Goal: Information Seeking & Learning: Understand process/instructions

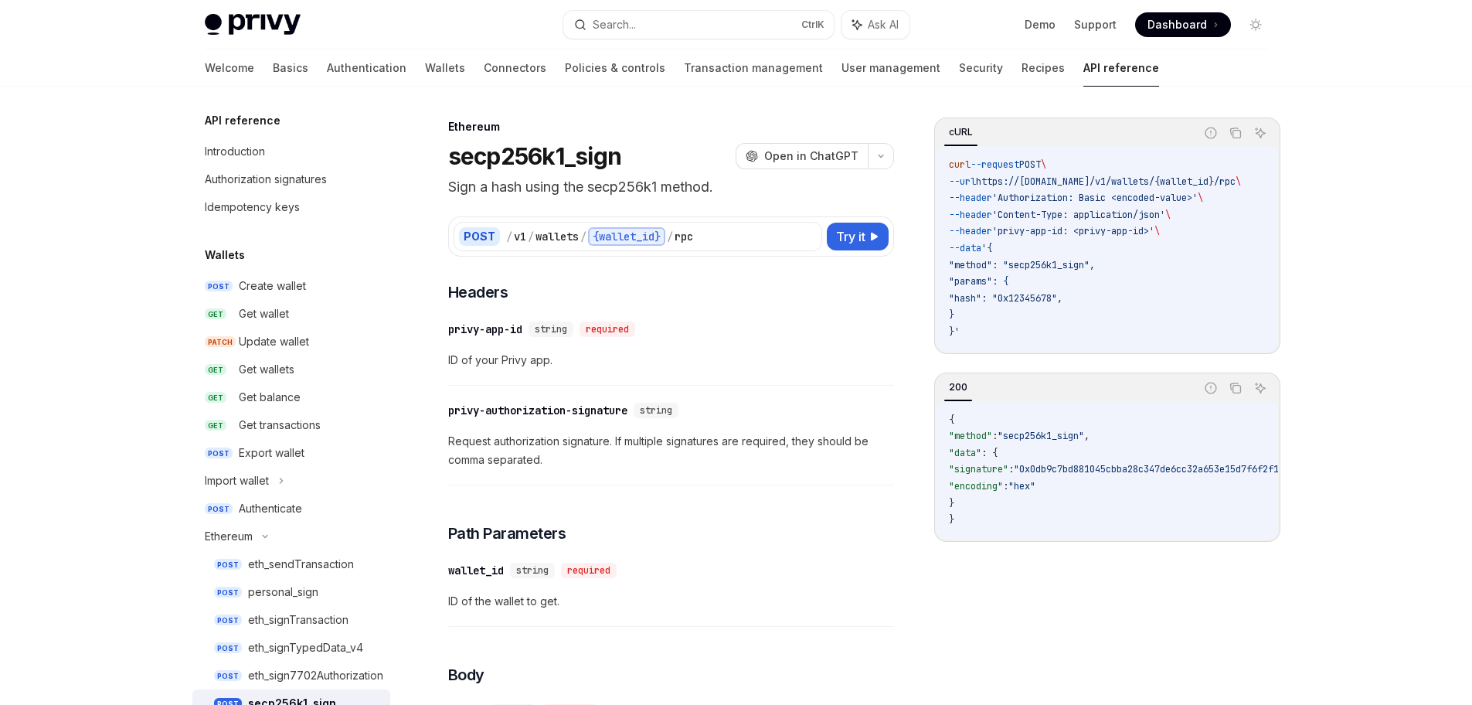
scroll to position [308, 0]
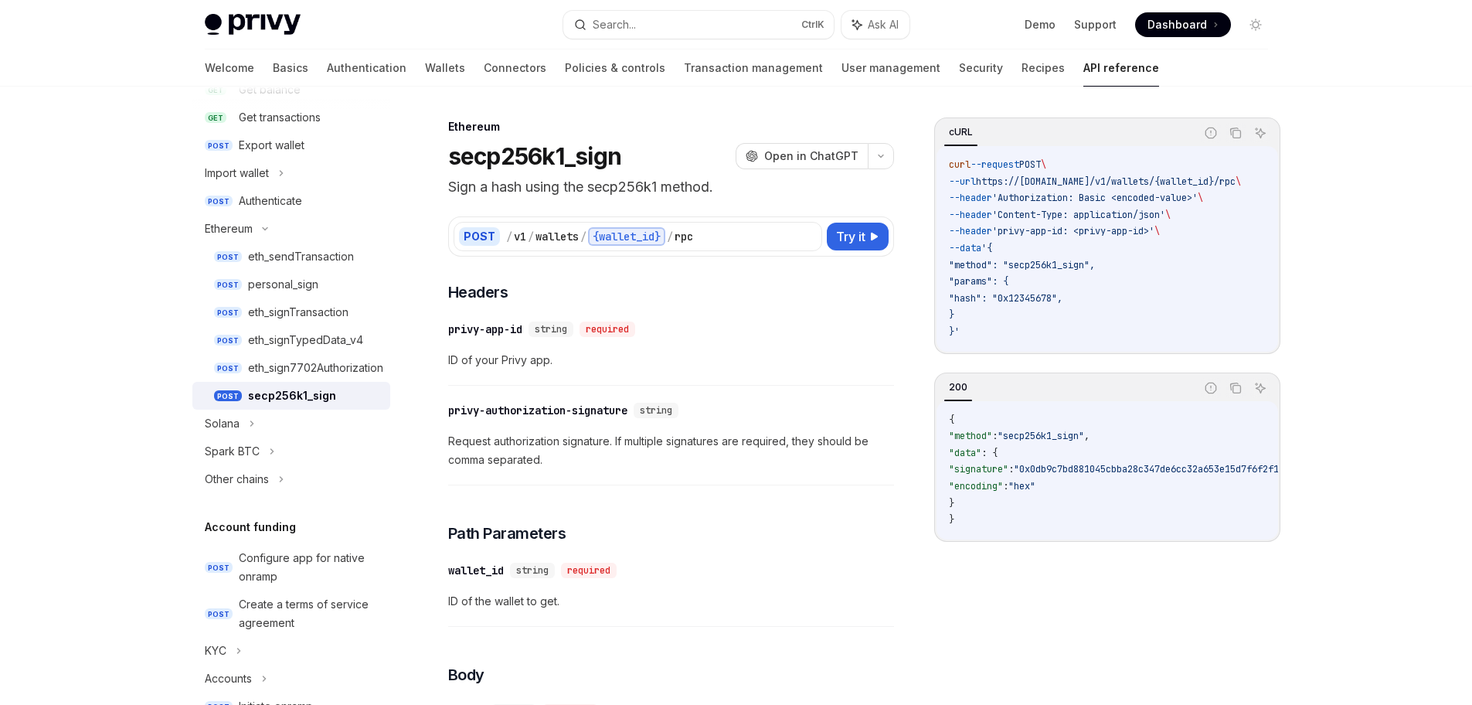
click at [960, 596] on div "cURL Report incorrect code Copy Ask AI curl --request POST \ --url https://[DOM…" at bounding box center [1107, 410] width 346 height 587
click at [762, 445] on span "Request authorization signature. If multiple signatures are required, they shou…" at bounding box center [671, 450] width 446 height 37
click at [320, 339] on div "eth_signTypedData_v4" at bounding box center [305, 340] width 115 height 19
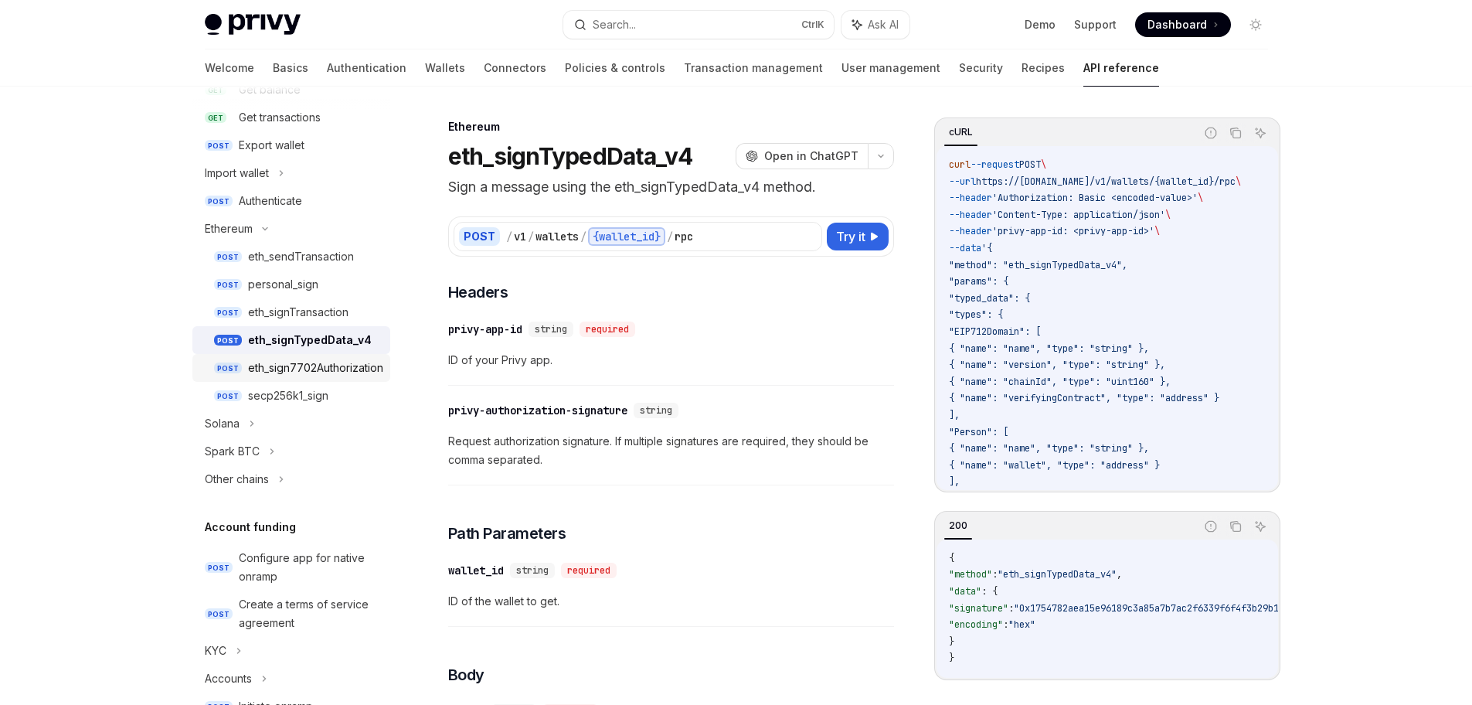
click at [307, 370] on div "eth_sign7702Authorization" at bounding box center [315, 368] width 135 height 19
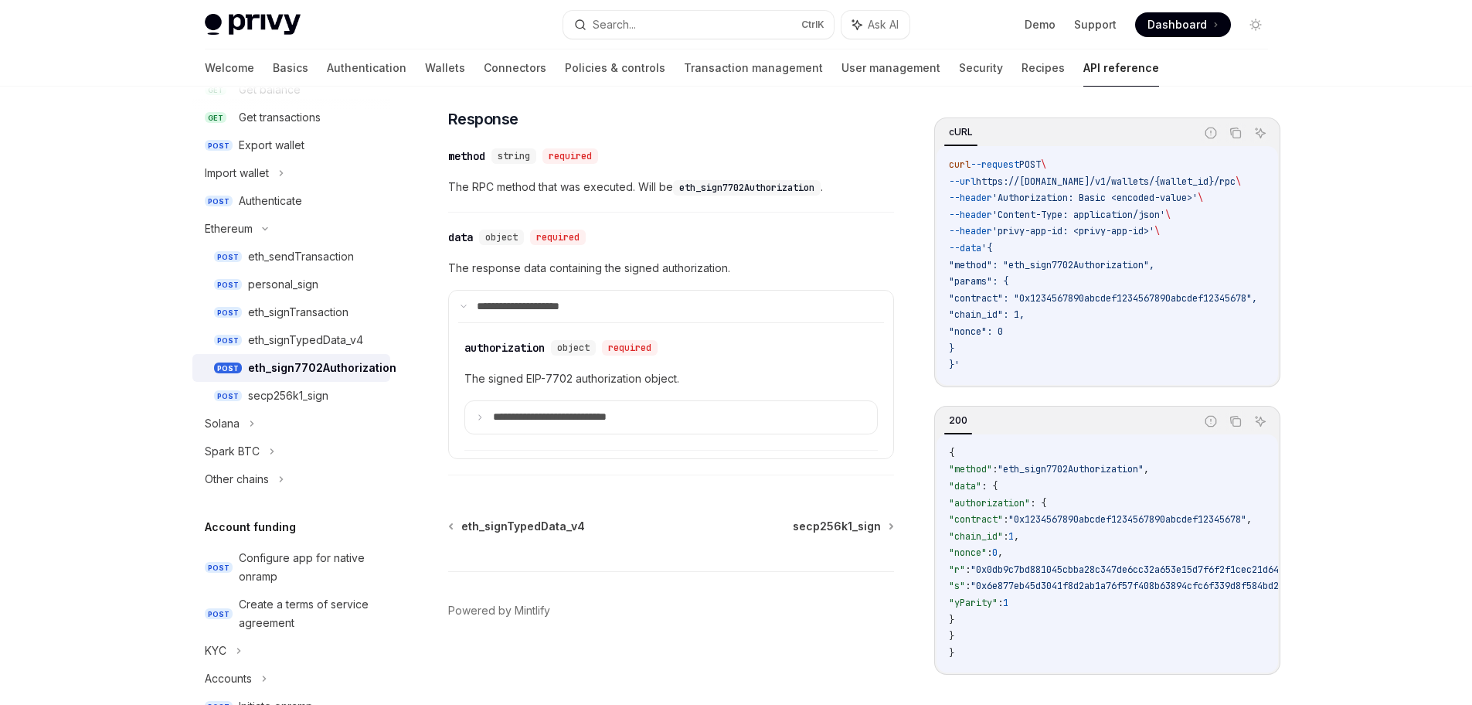
scroll to position [1116, 0]
click at [304, 393] on div "secp256k1_sign" at bounding box center [288, 395] width 80 height 19
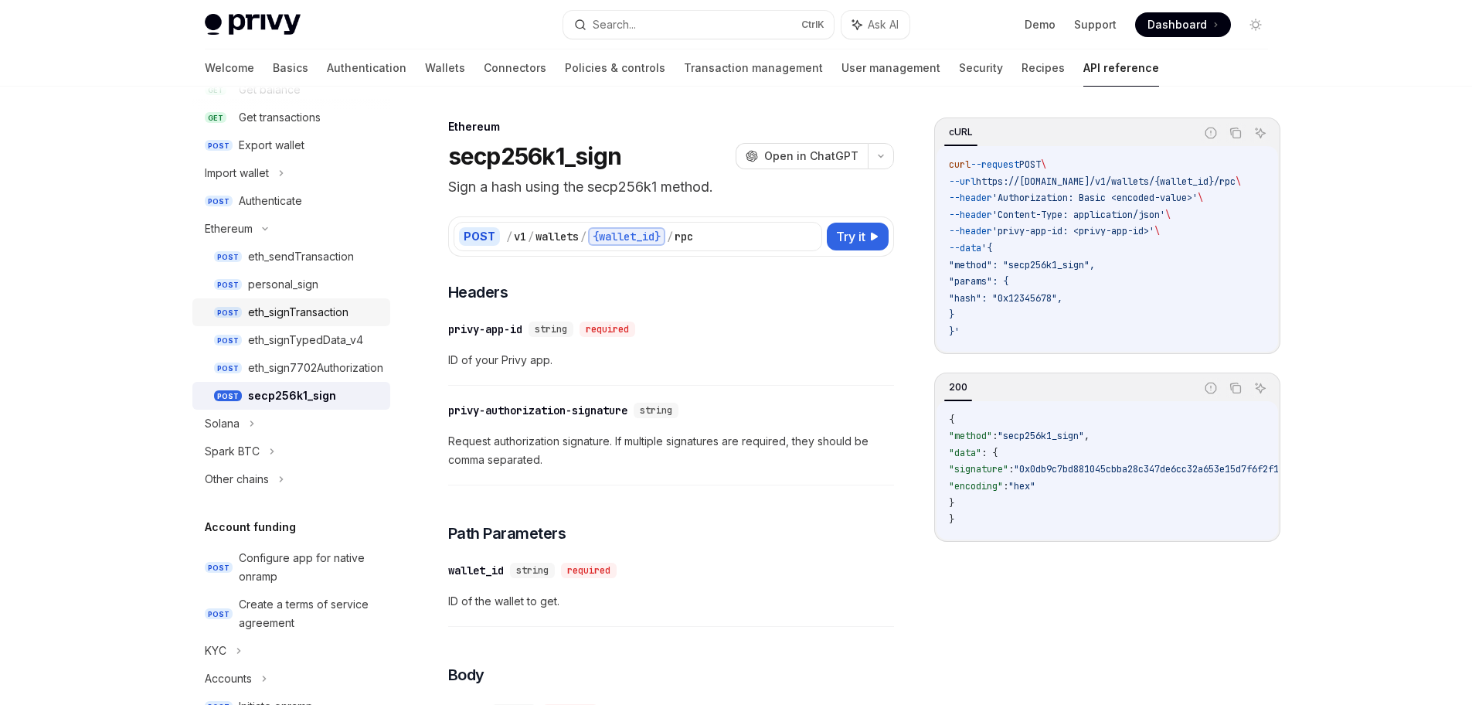
click at [310, 317] on div "eth_signTransaction" at bounding box center [298, 312] width 100 height 19
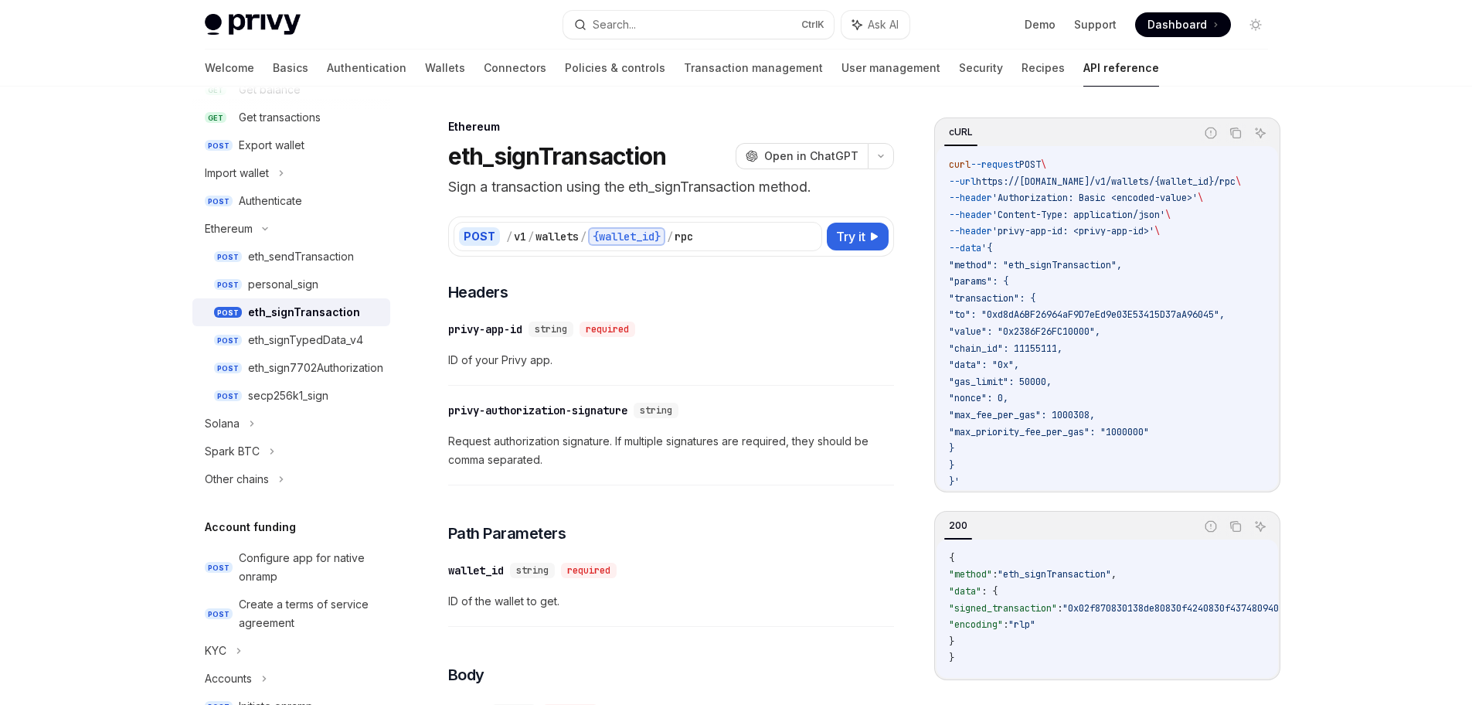
click at [743, 341] on div "​ privy-app-id string required ID of your Privy app." at bounding box center [671, 348] width 446 height 73
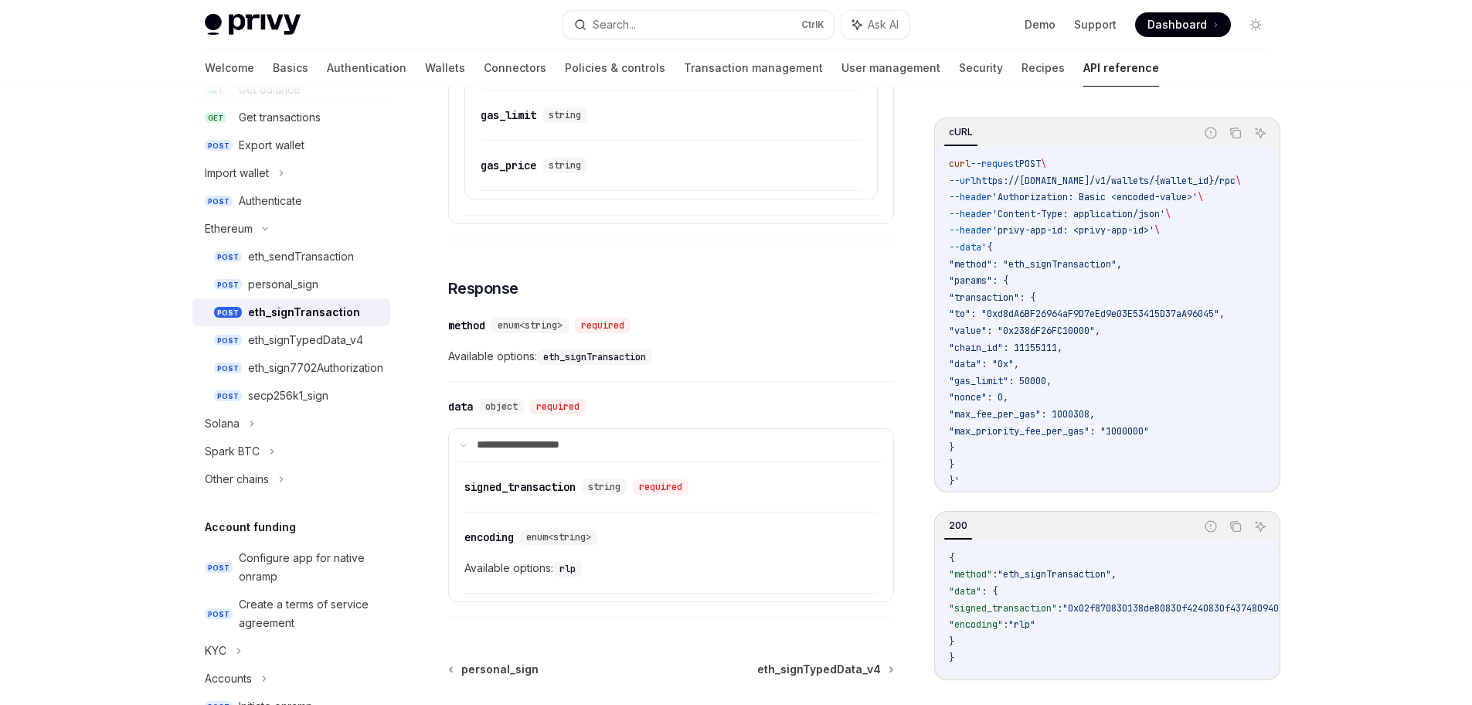
scroll to position [1394, 0]
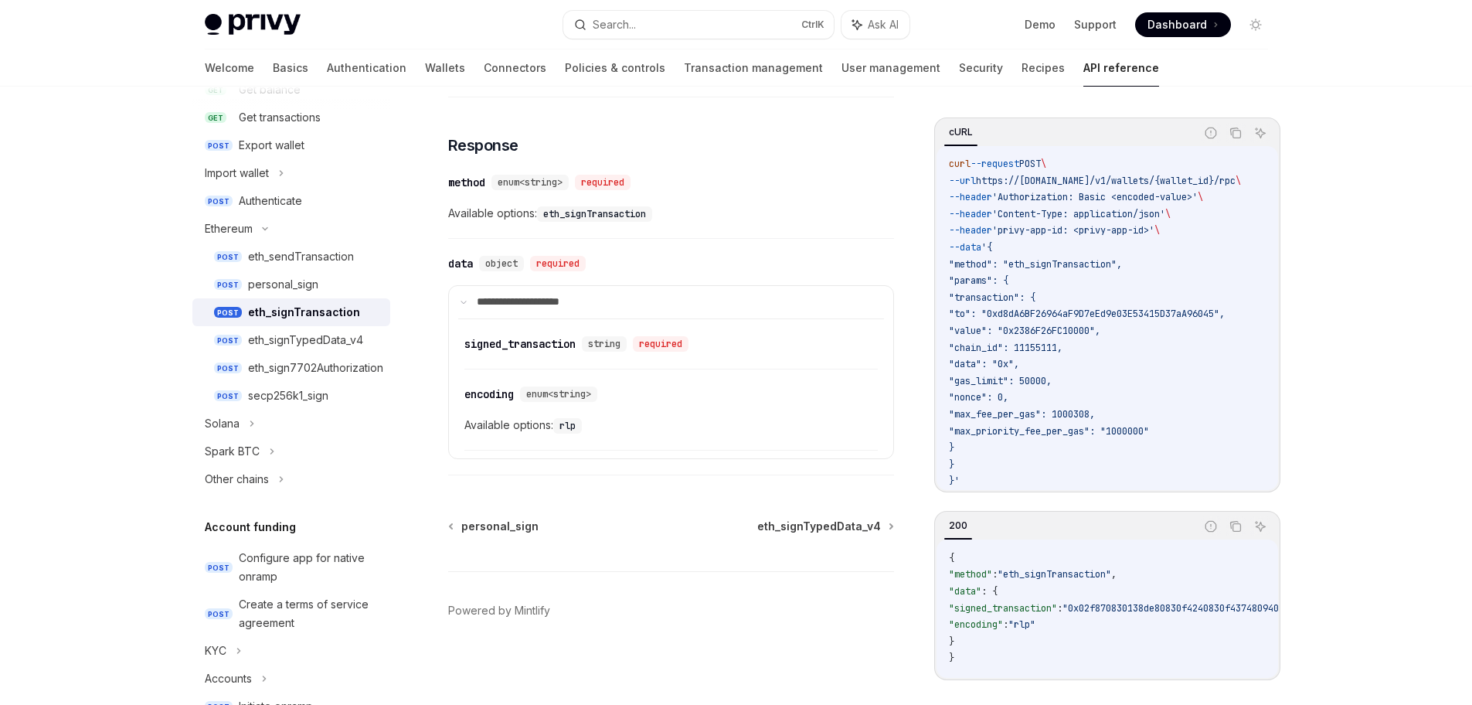
click at [603, 210] on code "eth_signTransaction" at bounding box center [594, 213] width 115 height 15
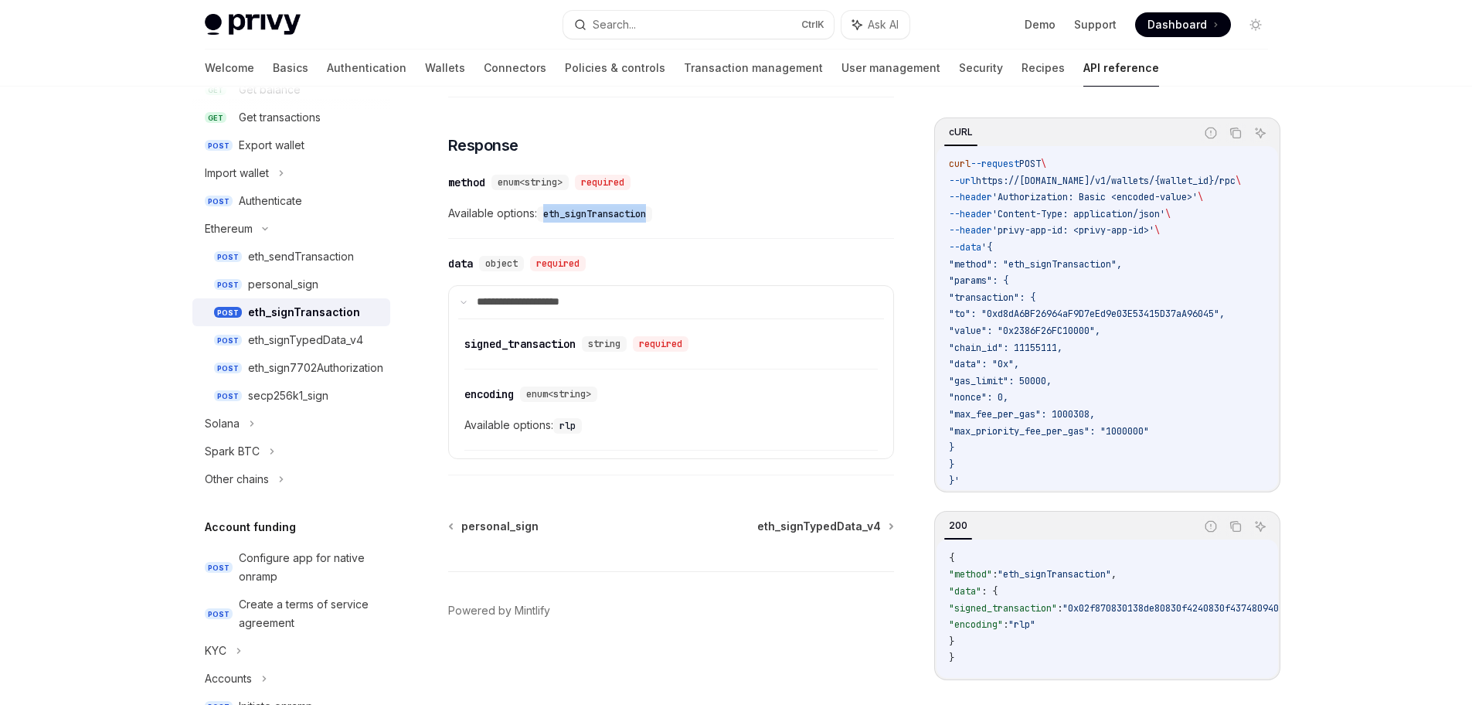
click at [603, 210] on code "eth_signTransaction" at bounding box center [594, 213] width 115 height 15
click at [598, 211] on code "eth_signTransaction" at bounding box center [594, 213] width 115 height 15
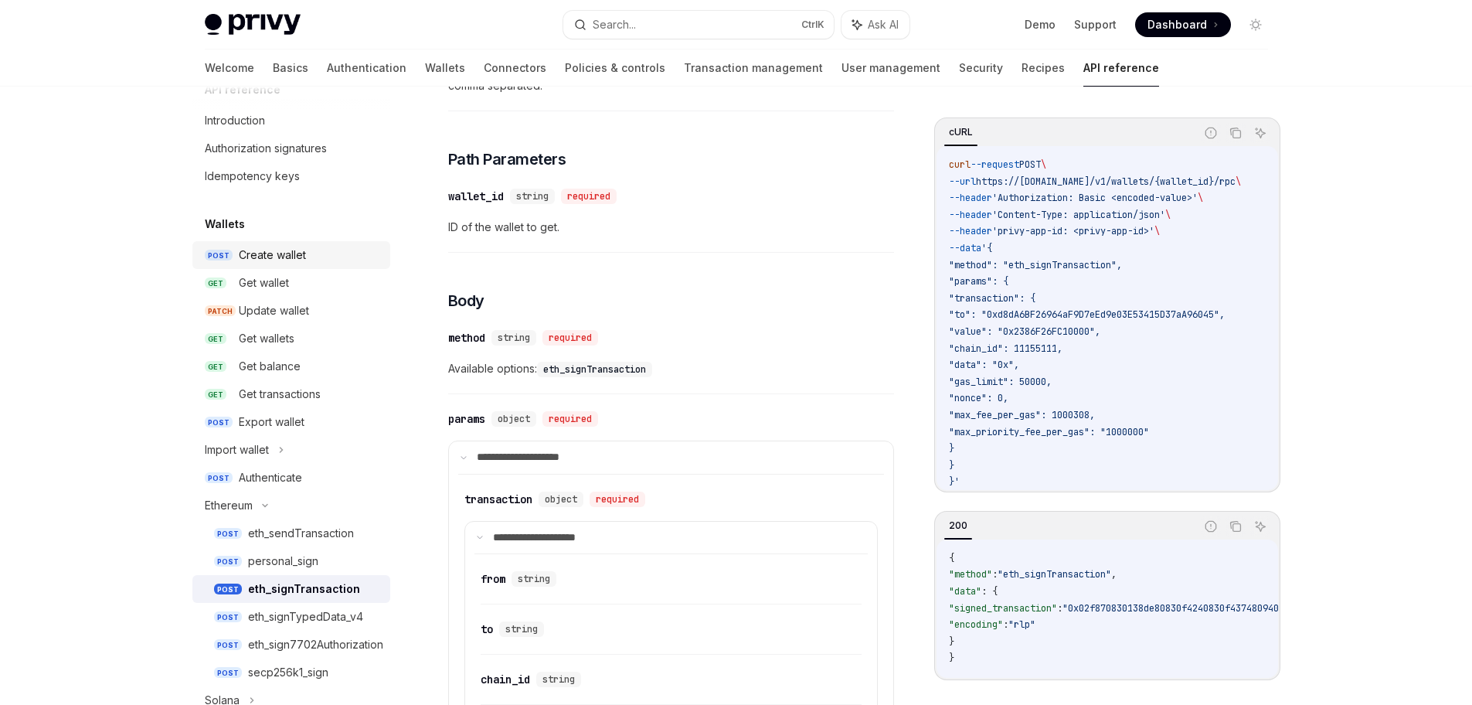
scroll to position [0, 0]
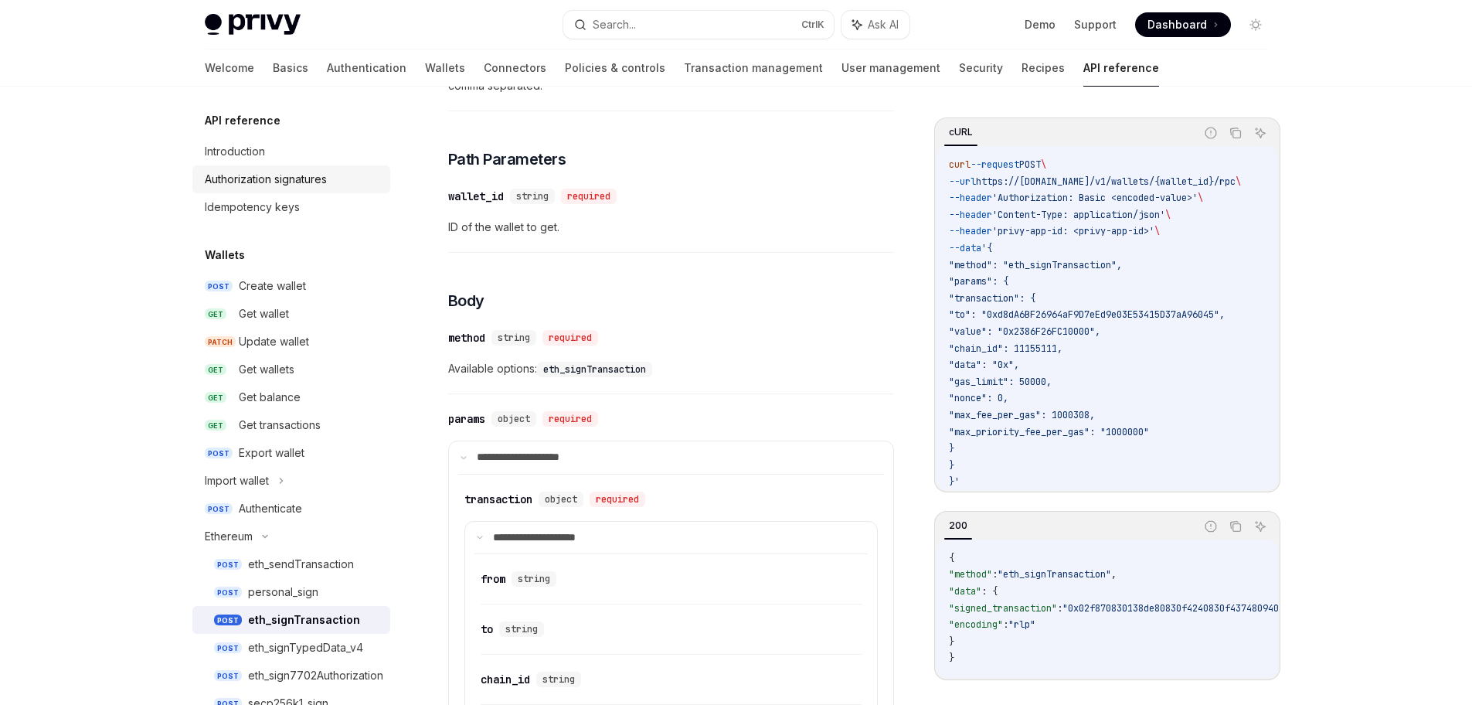
click at [301, 185] on div "Authorization signatures" at bounding box center [266, 179] width 122 height 19
type textarea "*"
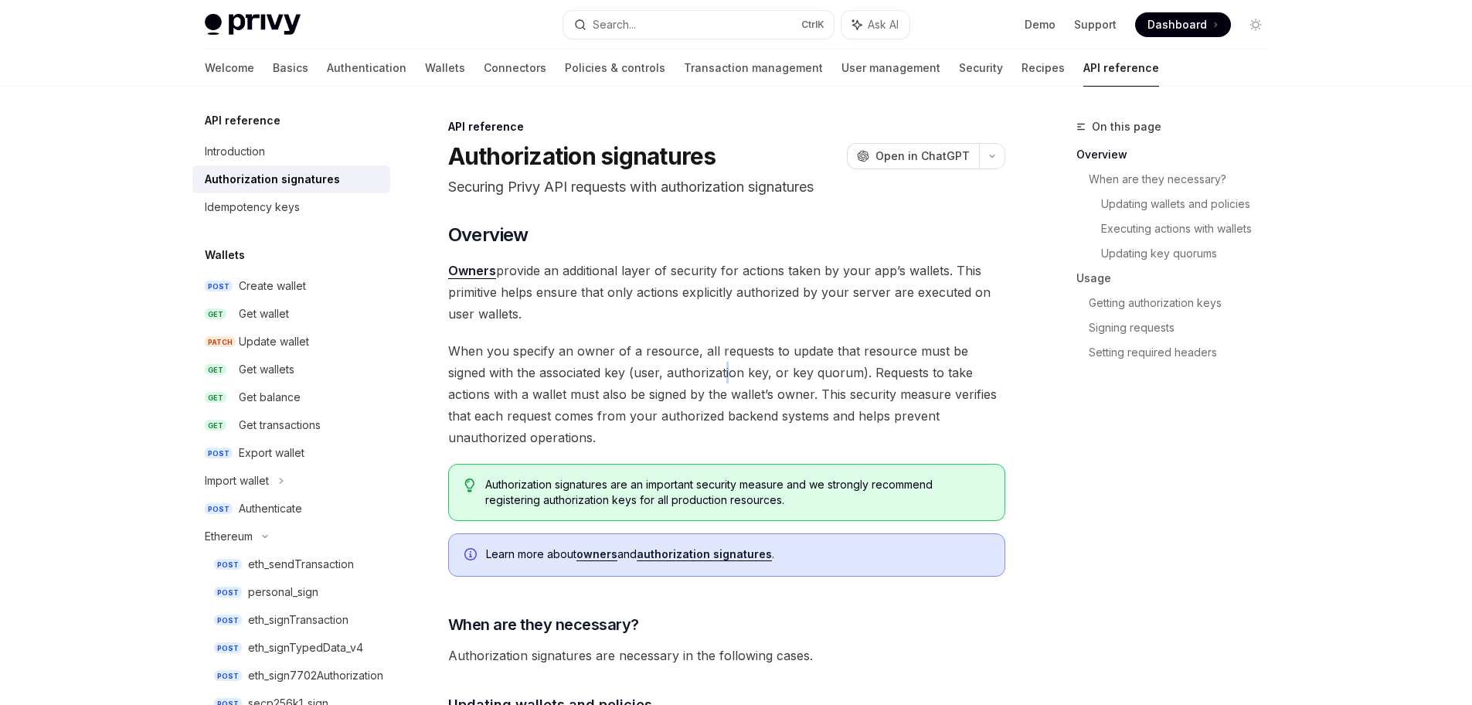
click at [683, 377] on span "When you specify an owner of a resource, all requests to update that resource m…" at bounding box center [726, 394] width 557 height 108
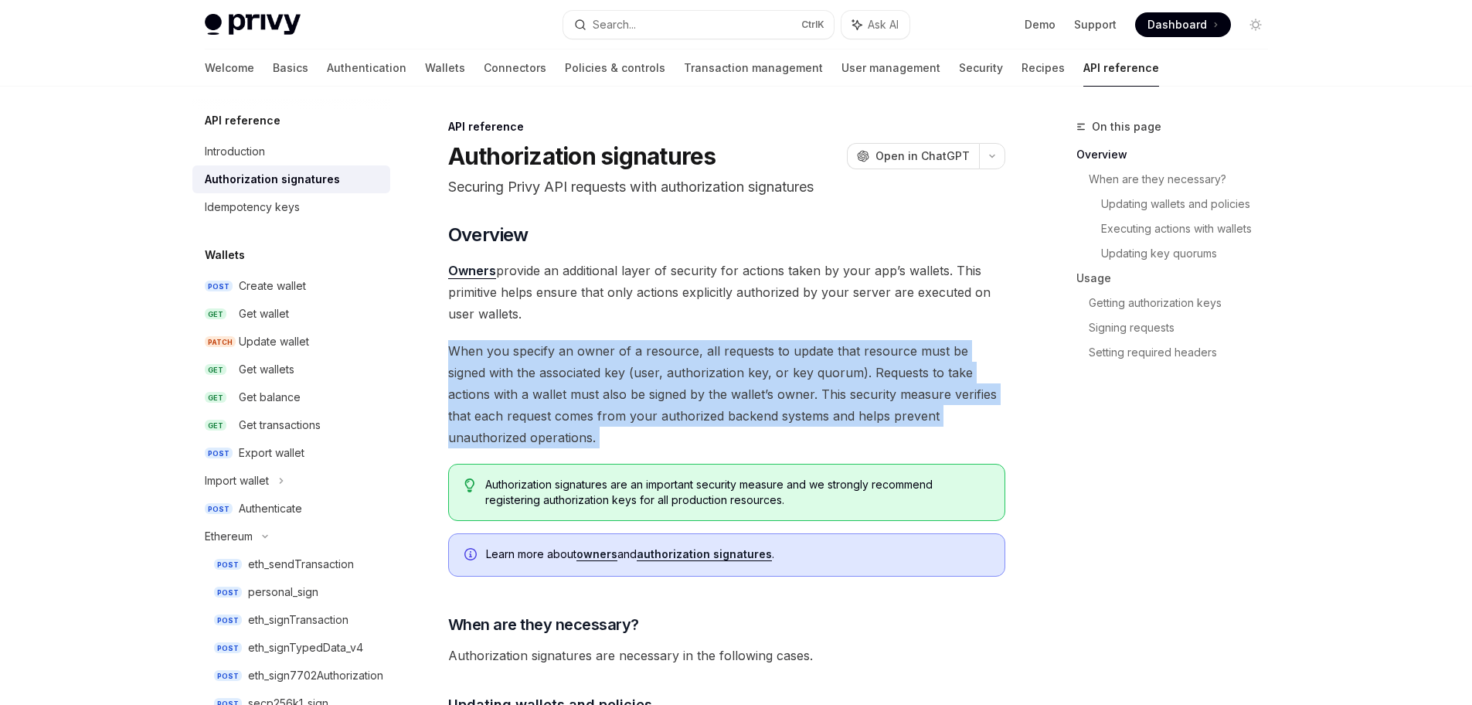
click at [683, 377] on span "When you specify an owner of a resource, all requests to update that resource m…" at bounding box center [726, 394] width 557 height 108
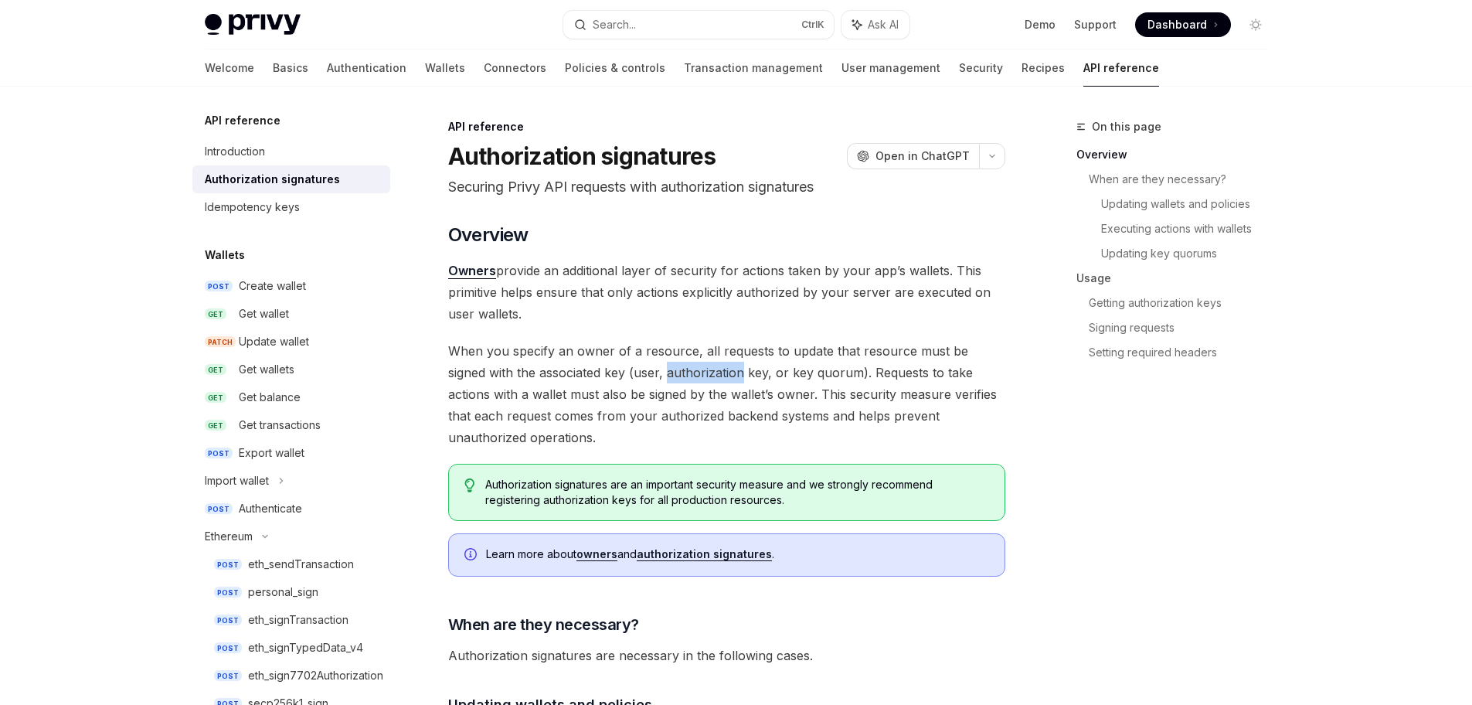
click at [683, 377] on span "When you specify an owner of a resource, all requests to update that resource m…" at bounding box center [726, 394] width 557 height 108
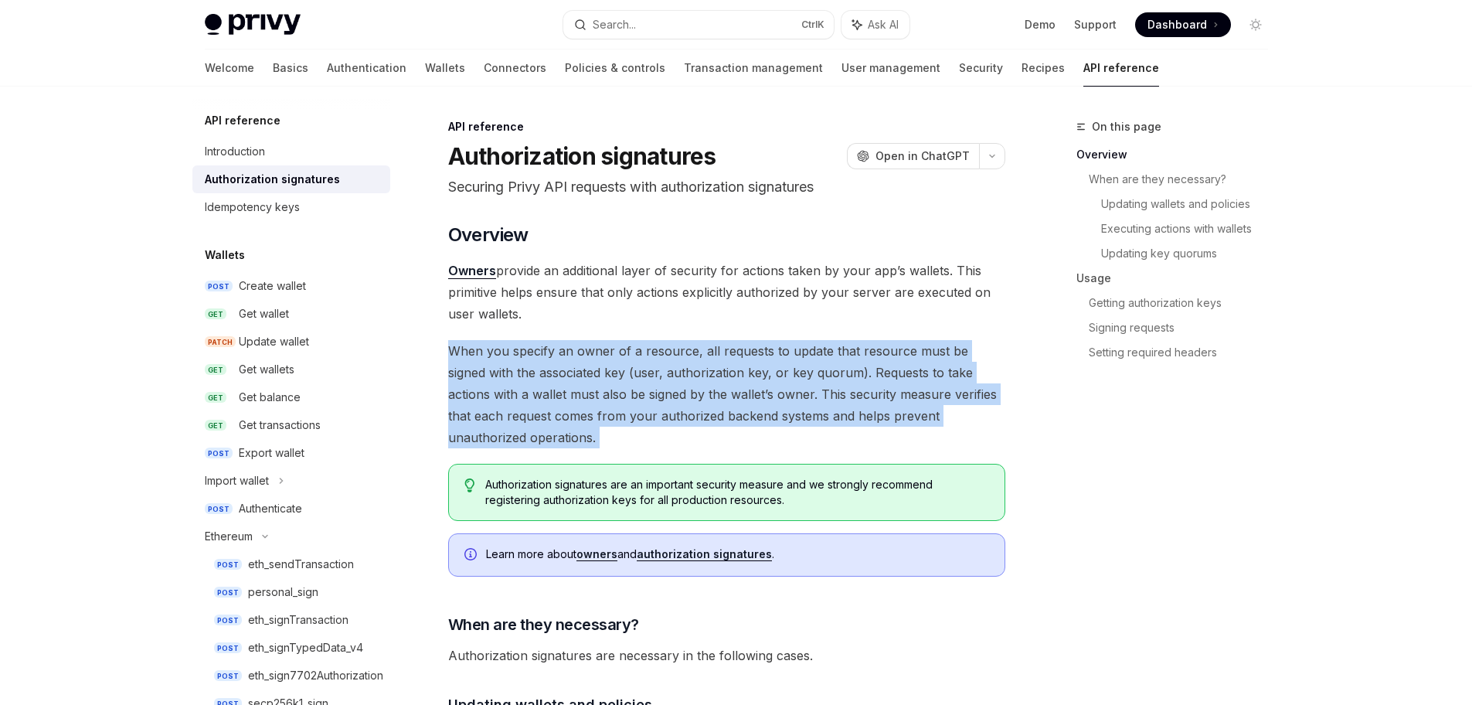
click at [683, 377] on span "When you specify an owner of a resource, all requests to update that resource m…" at bounding box center [726, 394] width 557 height 108
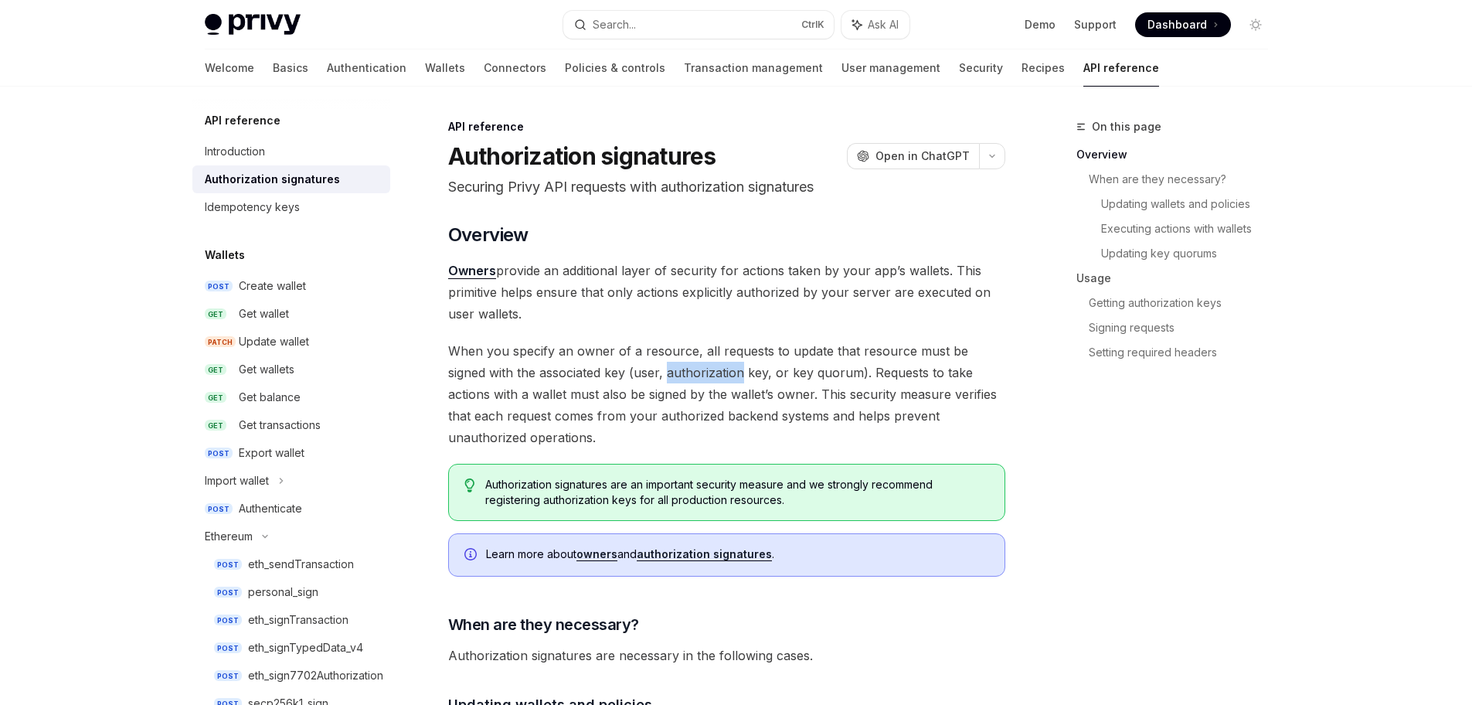
click at [683, 377] on span "When you specify an owner of a resource, all requests to update that resource m…" at bounding box center [726, 394] width 557 height 108
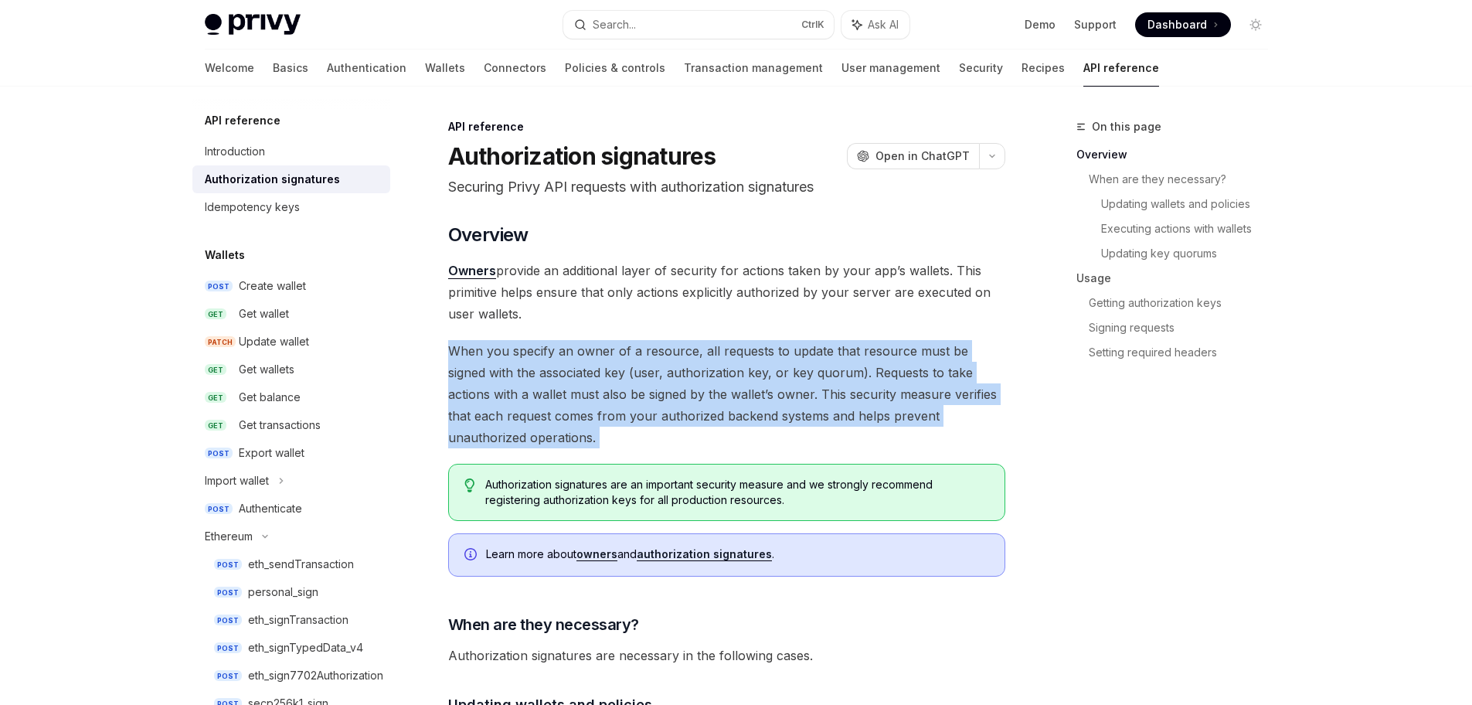
click at [683, 377] on span "When you specify an owner of a resource, all requests to update that resource m…" at bounding box center [726, 394] width 557 height 108
